Goal: Task Accomplishment & Management: Manage account settings

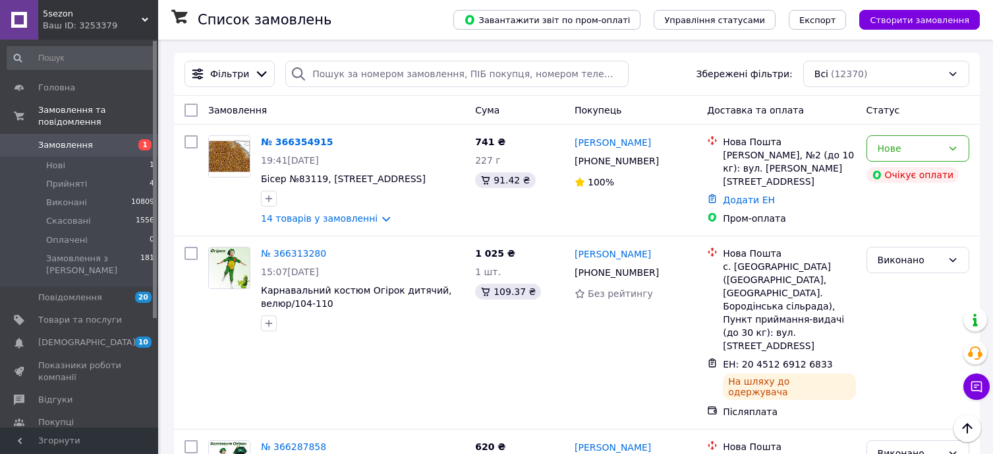
scroll to position [330, 0]
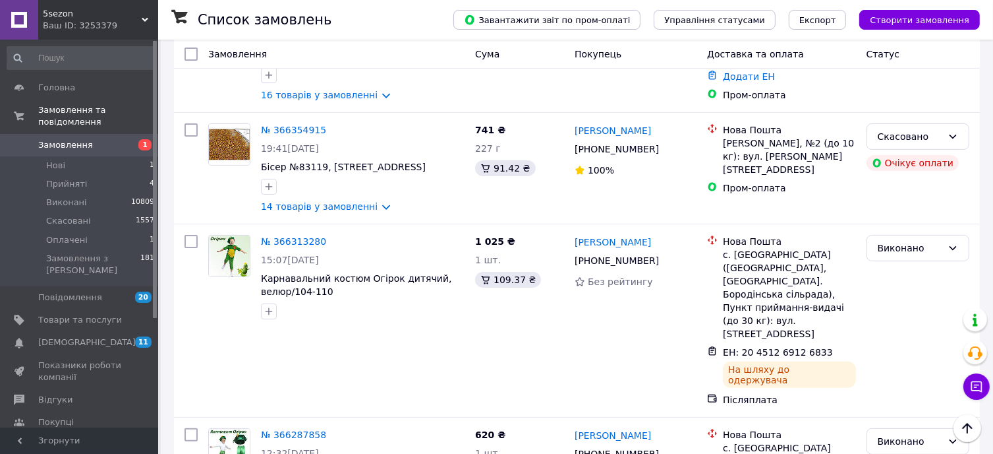
scroll to position [66, 0]
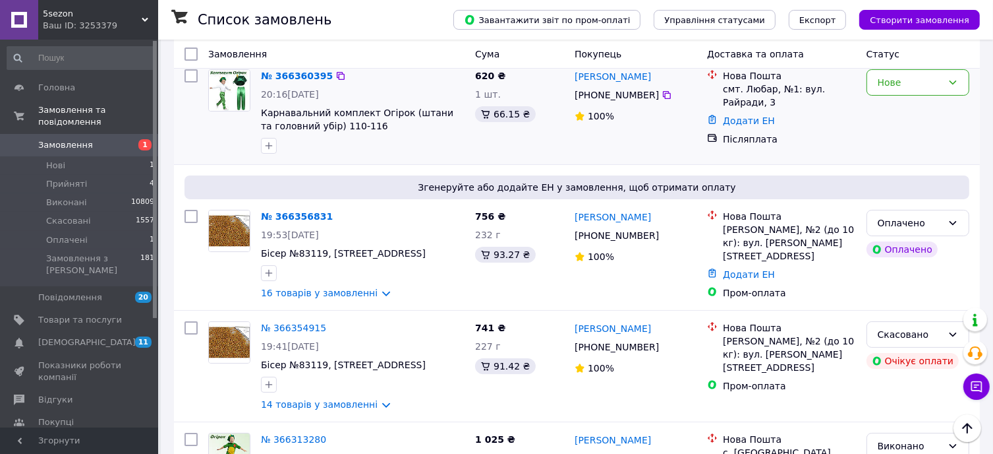
click at [229, 86] on img at bounding box center [229, 90] width 41 height 41
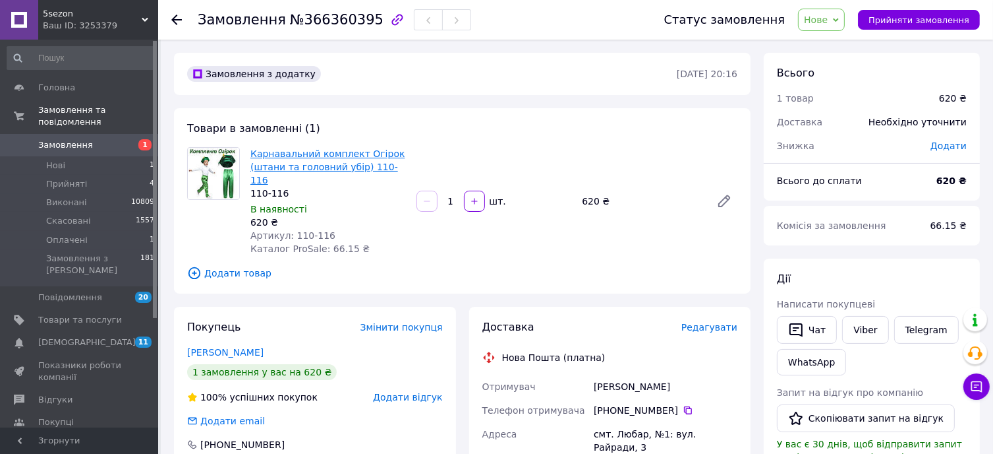
click at [320, 157] on link "Карнавальний комплект Огірок (штани та головний убір) 110-116" at bounding box center [328, 166] width 155 height 37
click at [113, 134] on link "Замовлення 1" at bounding box center [81, 145] width 162 height 22
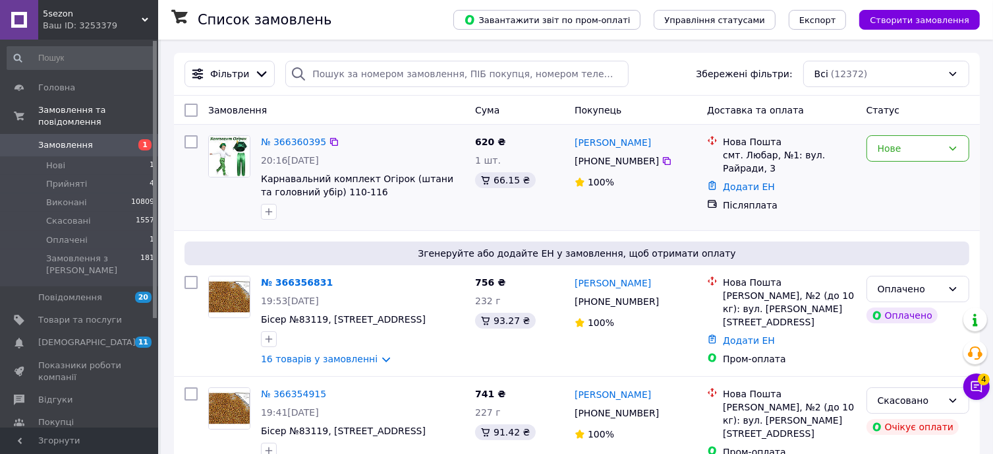
click at [897, 194] on div "Нове" at bounding box center [918, 177] width 113 height 95
